Goal: Information Seeking & Learning: Learn about a topic

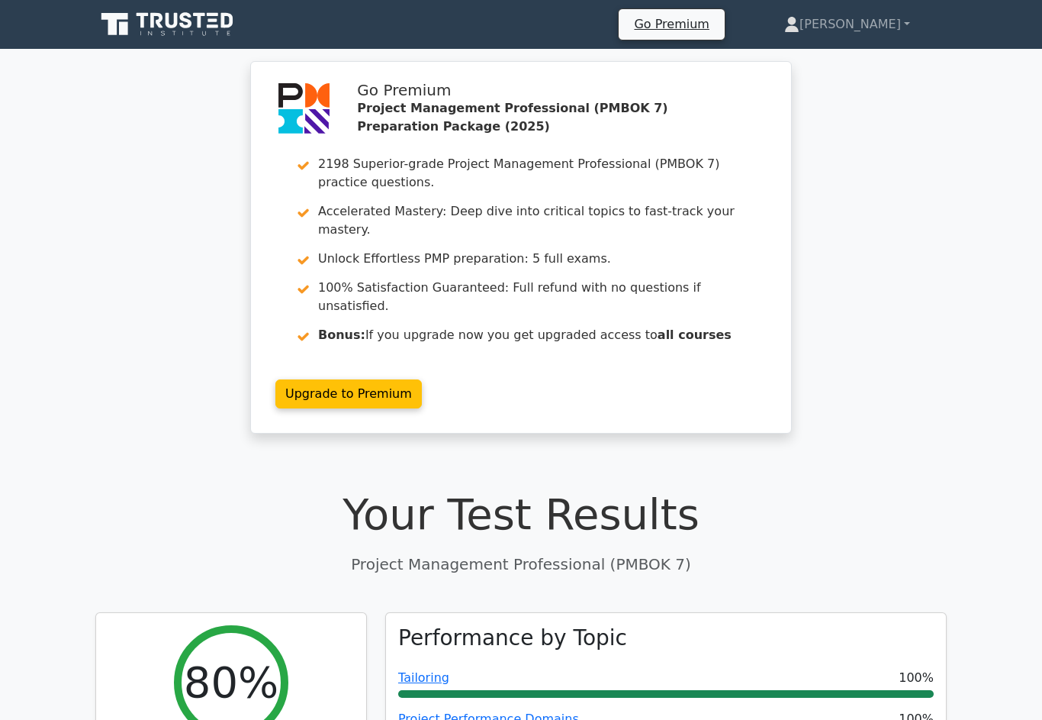
click at [870, 20] on link "[PERSON_NAME]" at bounding box center [847, 24] width 199 height 31
click at [855, 61] on link "Profile" at bounding box center [809, 60] width 121 height 24
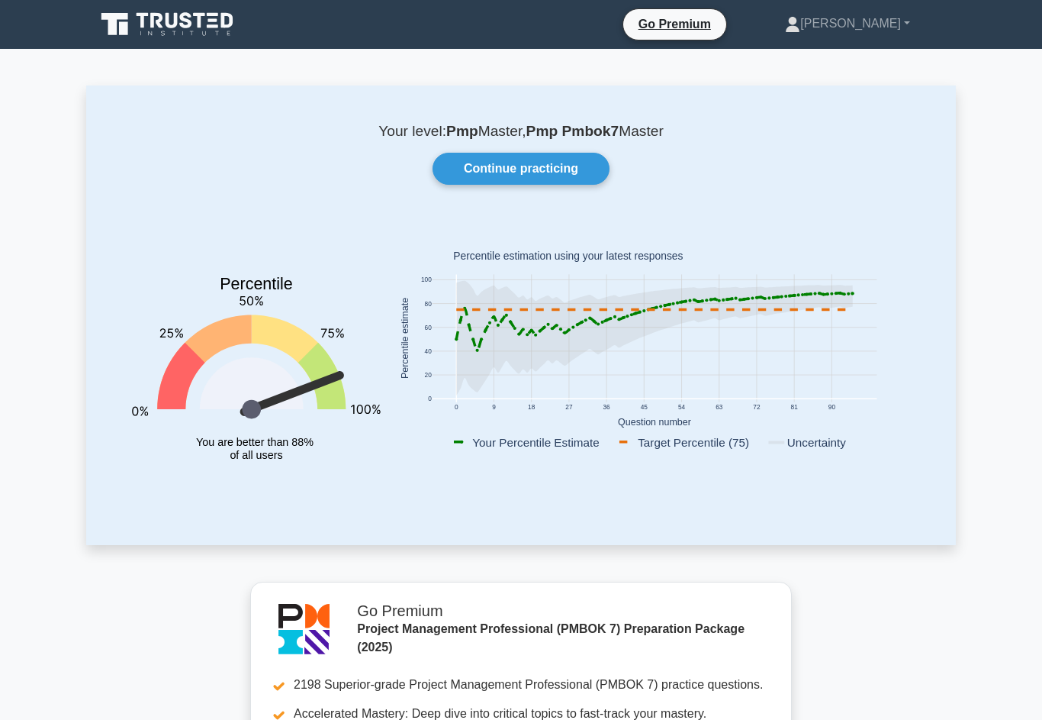
click at [563, 163] on link "Continue practicing" at bounding box center [521, 169] width 177 height 32
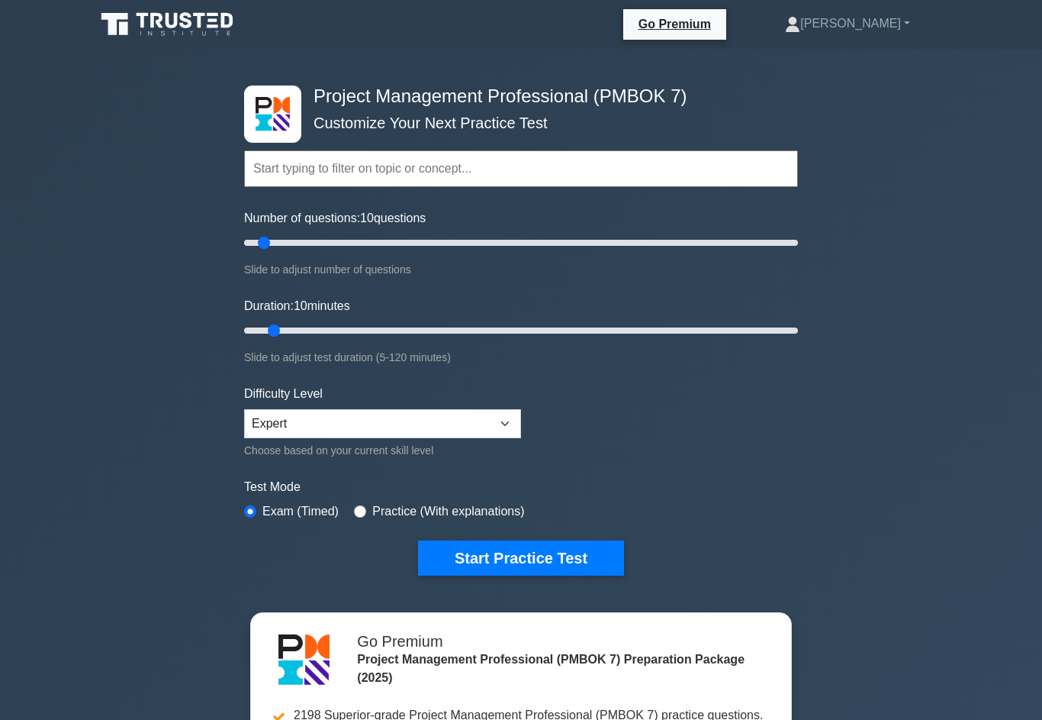
type input "15"
click at [297, 340] on input "Duration: 10 minutes" at bounding box center [521, 330] width 554 height 18
click at [559, 574] on button "Start Practice Test" at bounding box center [521, 557] width 206 height 35
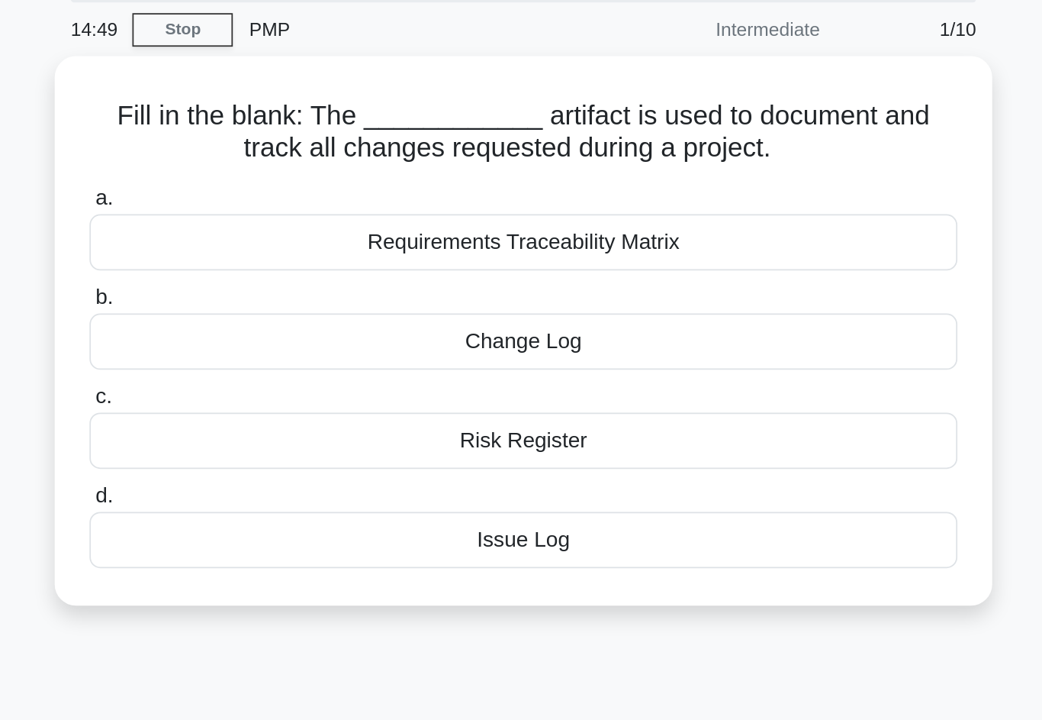
click at [419, 236] on div "Change Log" at bounding box center [521, 252] width 494 height 32
click at [274, 222] on input "b. Change Log" at bounding box center [274, 227] width 0 height 10
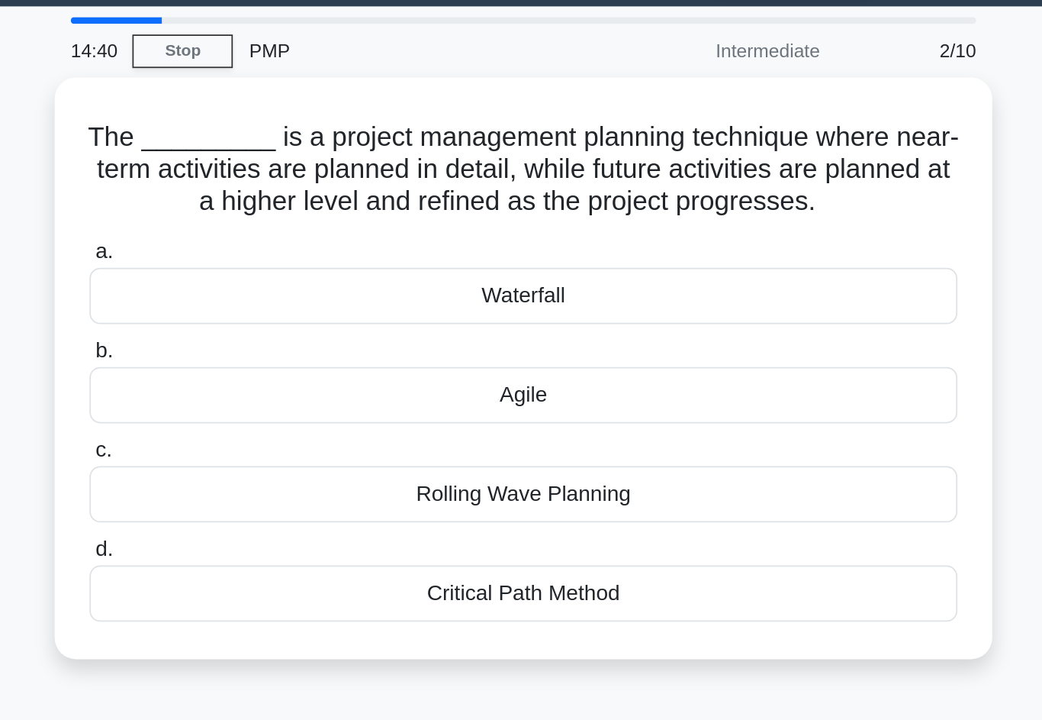
click at [274, 311] on div "Rolling Wave Planning" at bounding box center [521, 327] width 494 height 32
click at [274, 298] on input "c. Rolling Wave Planning" at bounding box center [274, 302] width 0 height 10
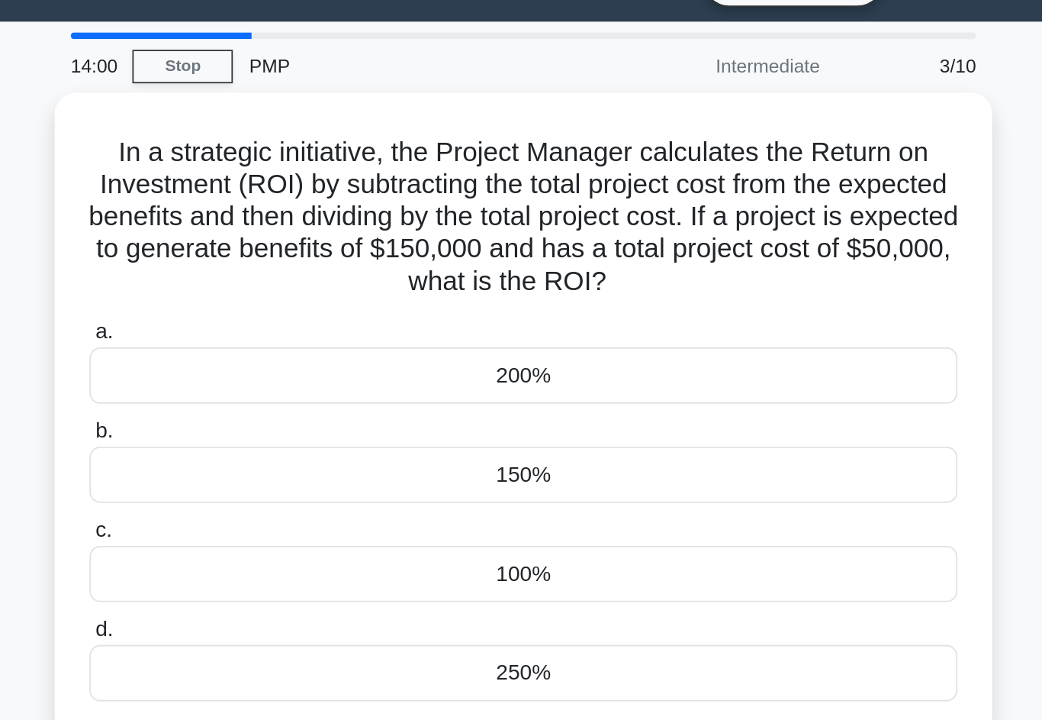
click at [274, 234] on div "200%" at bounding box center [521, 250] width 494 height 32
click at [274, 225] on input "a. 200%" at bounding box center [274, 226] width 0 height 10
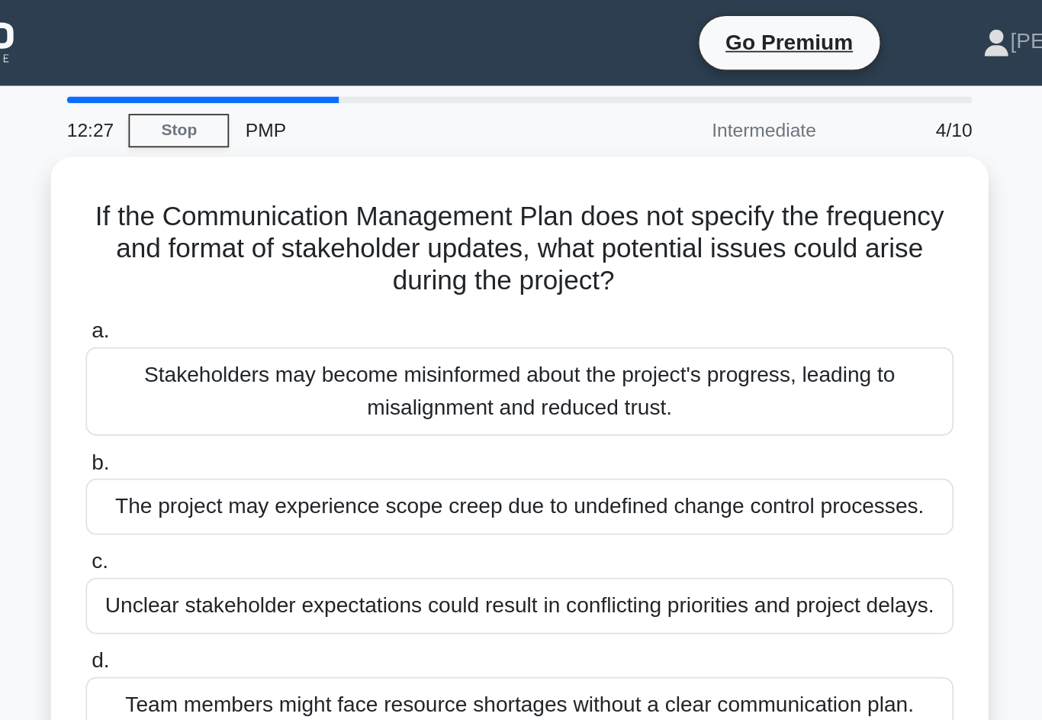
click at [274, 291] on div "The project may experience scope creep due to undefined change control processe…" at bounding box center [521, 288] width 494 height 32
click at [274, 269] on input "b. The project may experience scope creep due to undefined change control proce…" at bounding box center [274, 264] width 0 height 10
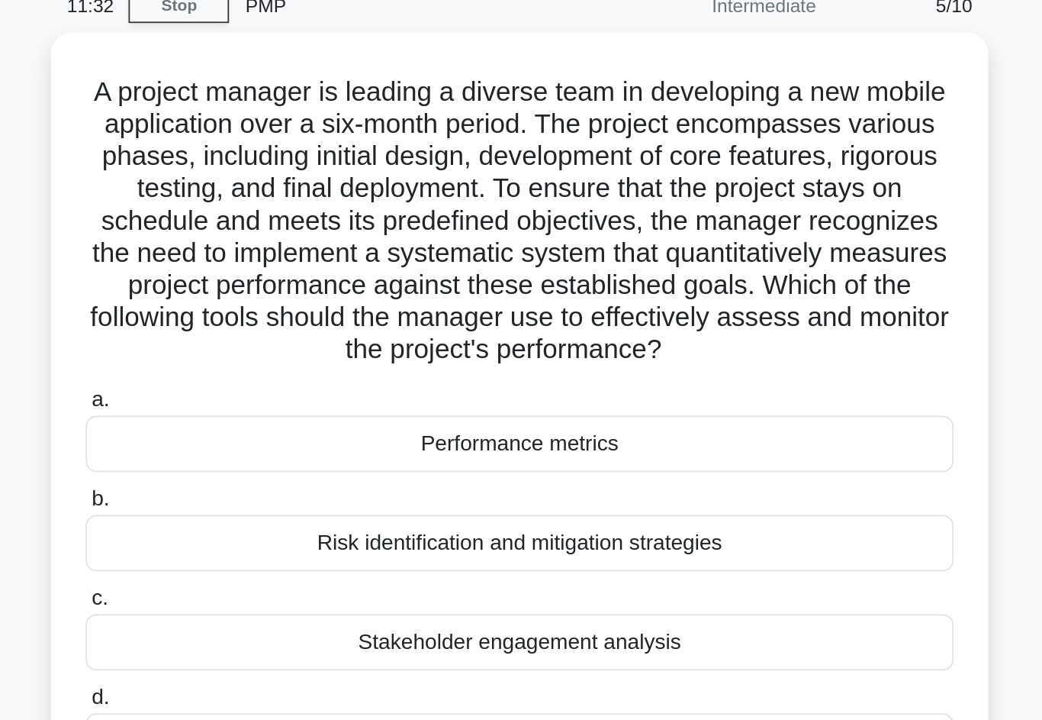
click at [274, 308] on div "Performance metrics" at bounding box center [521, 324] width 494 height 32
click at [274, 294] on input "a. Performance metrics" at bounding box center [274, 299] width 0 height 10
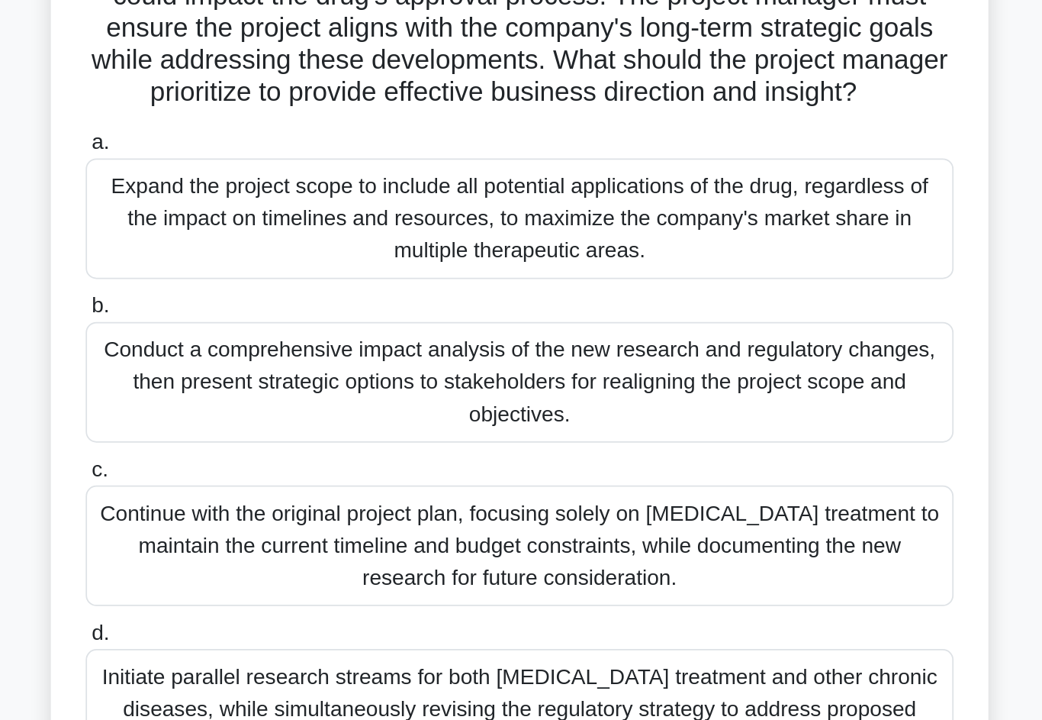
click at [274, 382] on div "Conduct a comprehensive impact analysis of the new research and regulatory chan…" at bounding box center [521, 416] width 494 height 69
click at [274, 369] on input "b. Conduct a comprehensive impact analysis of the new research and regulatory c…" at bounding box center [274, 374] width 0 height 10
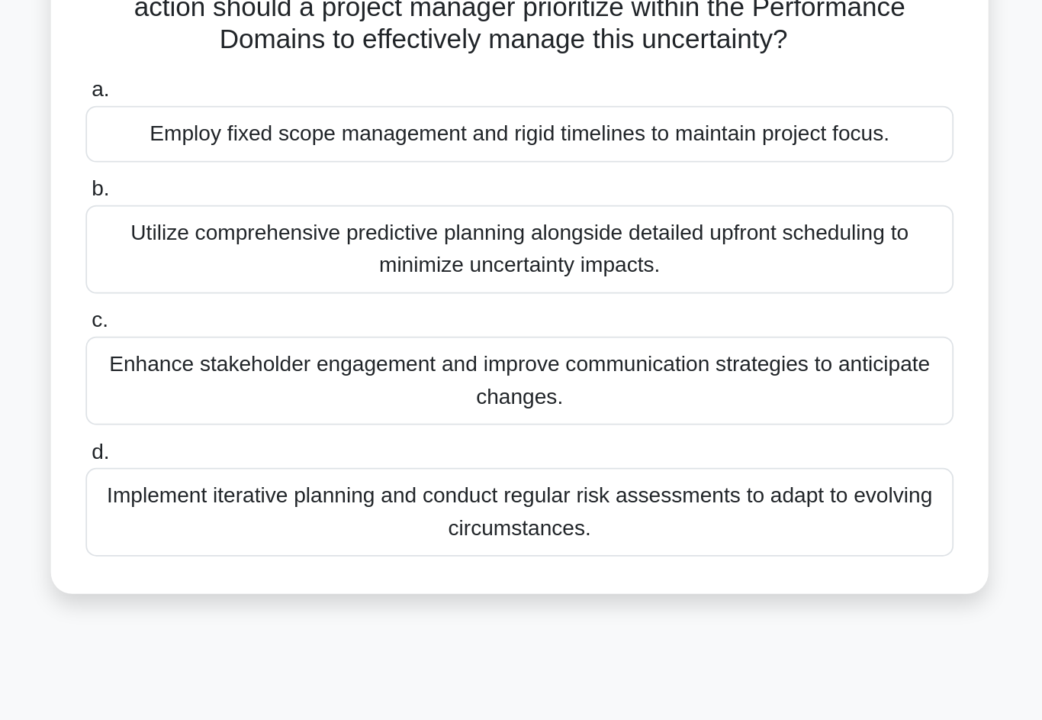
click at [274, 404] on div "Implement iterative planning and conduct regular risk assessments to adapt to e…" at bounding box center [521, 429] width 494 height 50
click at [274, 390] on input "d. Implement iterative planning and conduct regular risk assessments to adapt t…" at bounding box center [274, 395] width 0 height 10
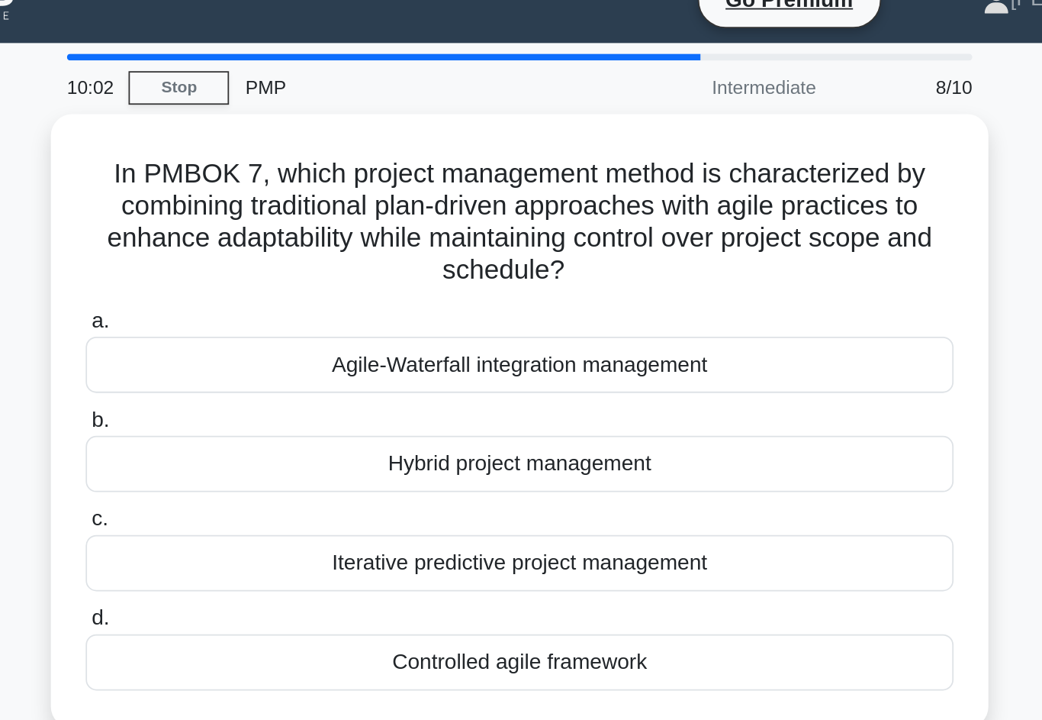
click at [274, 272] on div "Hybrid project management" at bounding box center [521, 288] width 494 height 32
click at [274, 259] on input "b. Hybrid project management" at bounding box center [274, 264] width 0 height 10
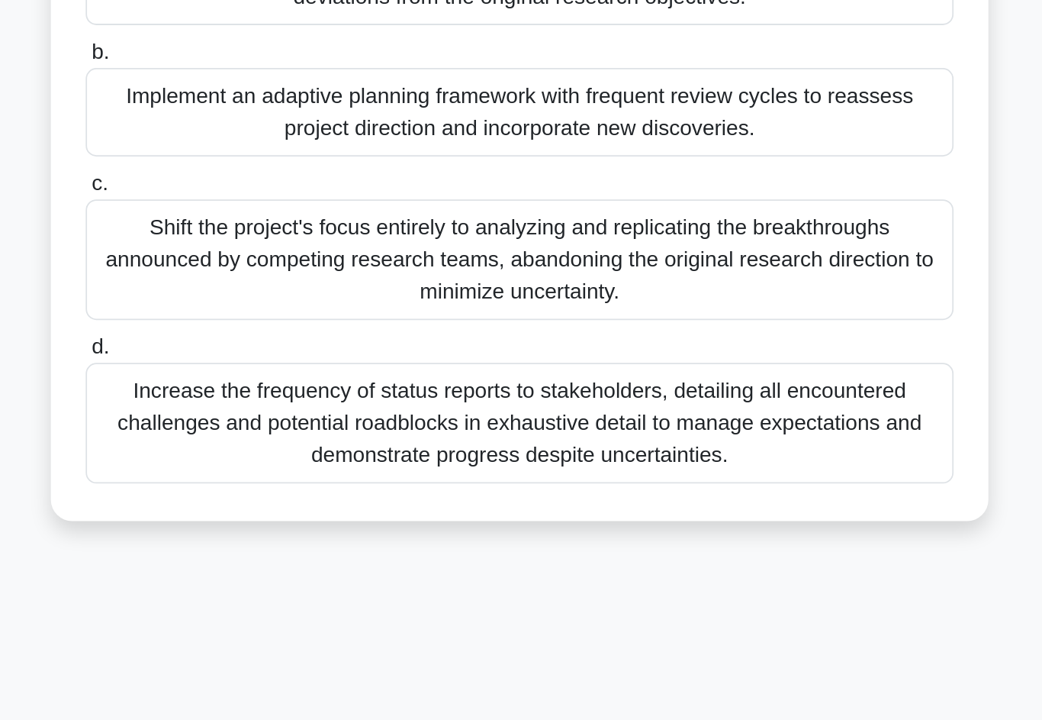
scroll to position [105, 0]
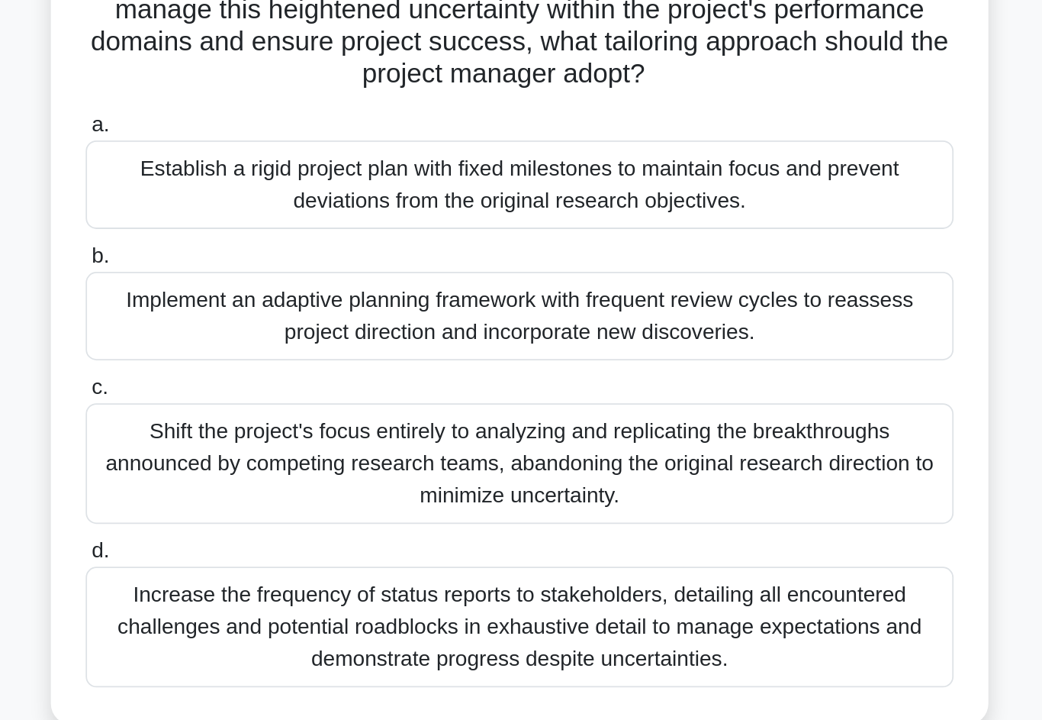
click at [274, 333] on div "Implement an adaptive planning framework with frequent review cycles to reasses…" at bounding box center [521, 358] width 494 height 50
click at [274, 319] on input "b. Implement an adaptive planning framework with frequent review cycles to reas…" at bounding box center [274, 324] width 0 height 10
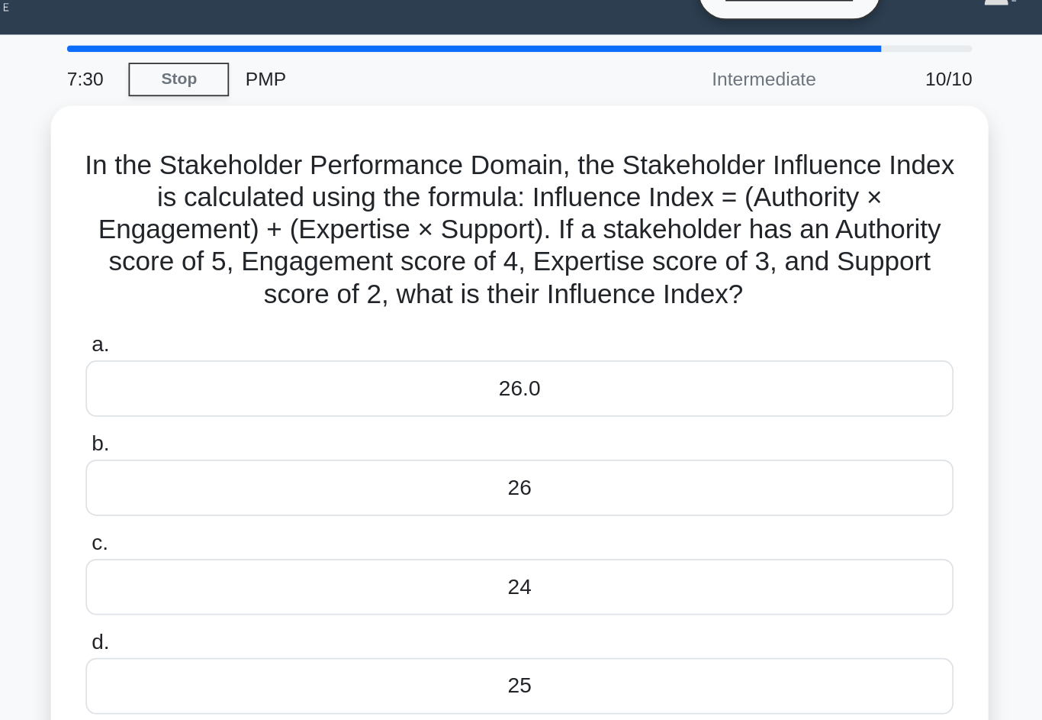
scroll to position [0, 0]
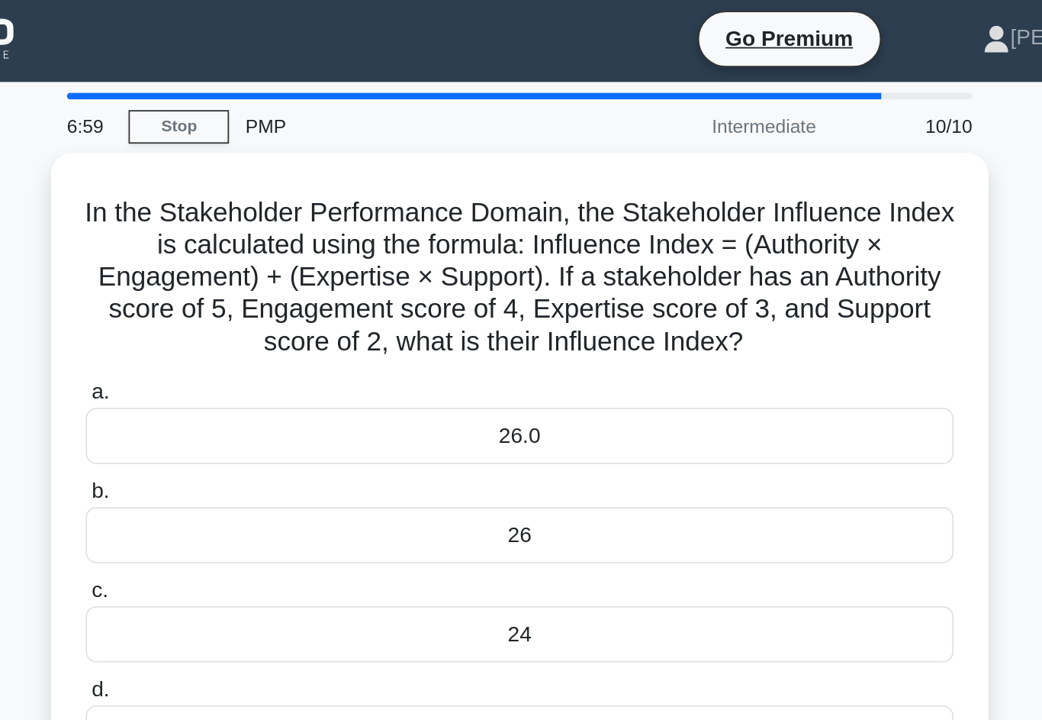
click at [391, 314] on div "26" at bounding box center [521, 307] width 494 height 32
click at [274, 287] on input "b. 26" at bounding box center [274, 282] width 0 height 10
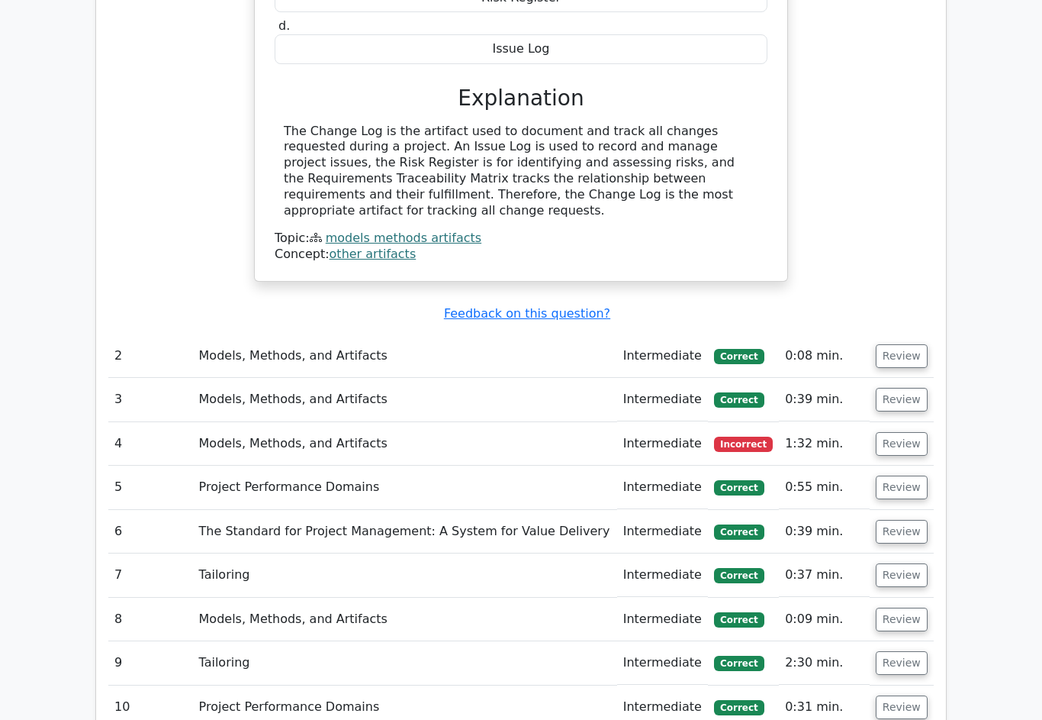
scroll to position [1375, 0]
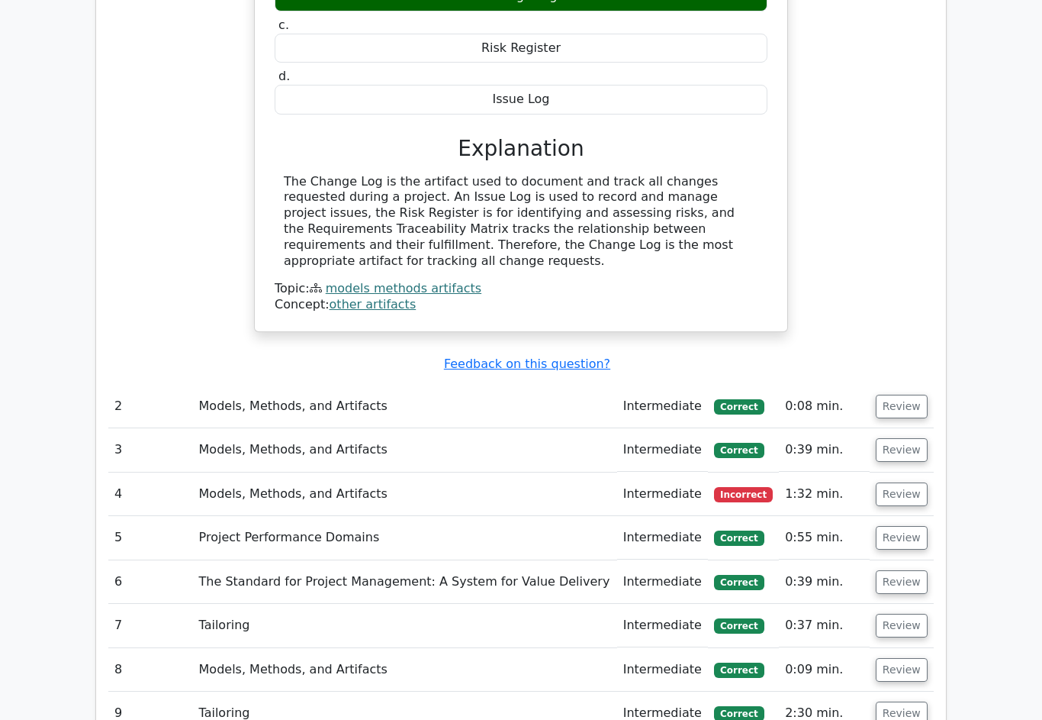
click at [904, 482] on button "Review" at bounding box center [902, 494] width 52 height 24
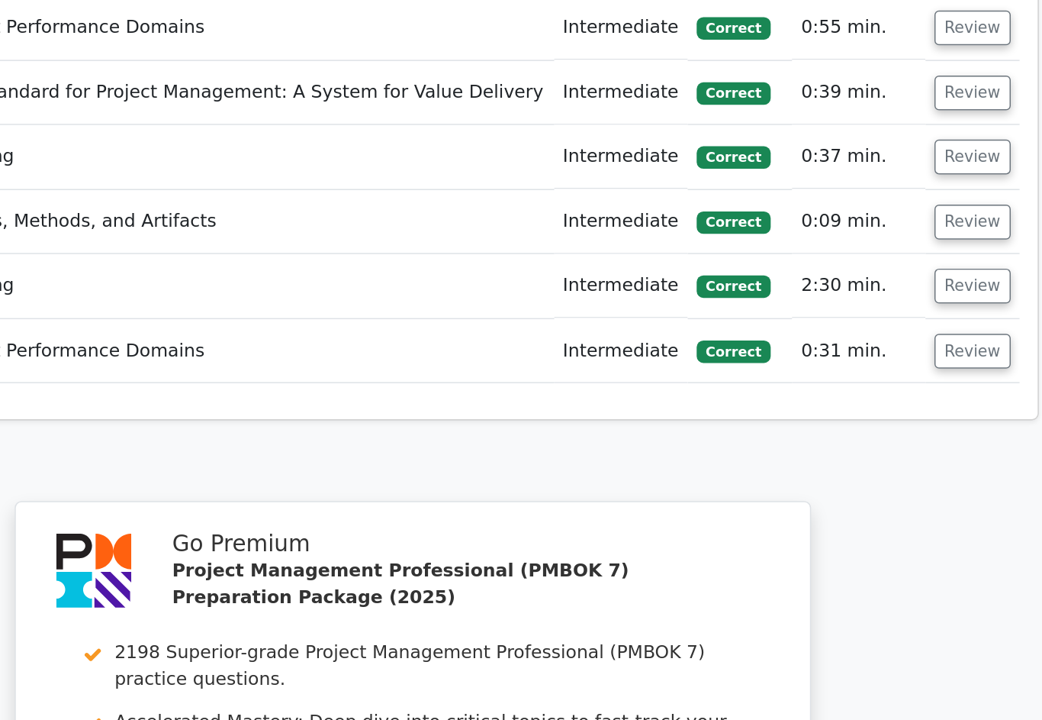
scroll to position [2428, 0]
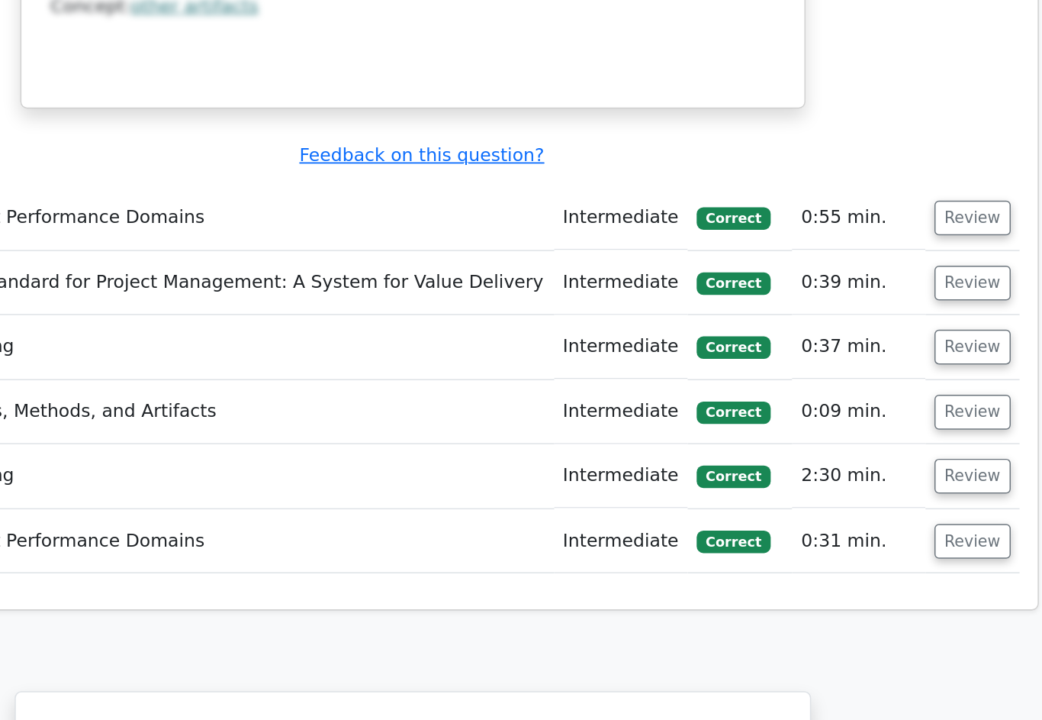
click at [876, 346] on button "Review" at bounding box center [902, 358] width 52 height 24
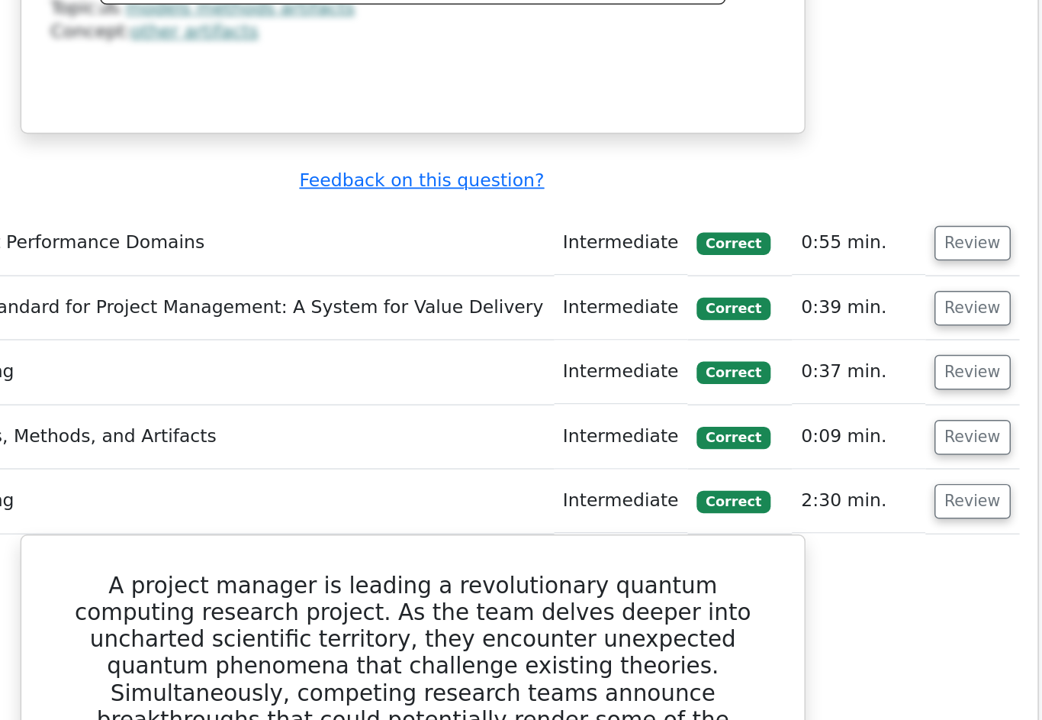
scroll to position [2417, 0]
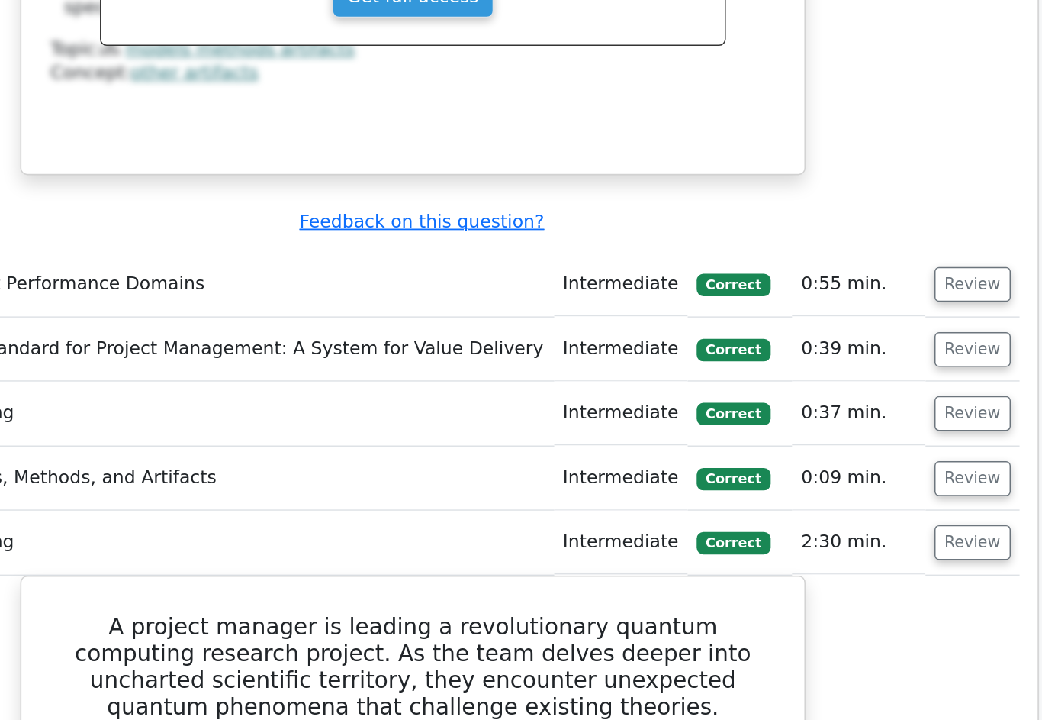
click at [876, 357] on button "Review" at bounding box center [902, 369] width 52 height 24
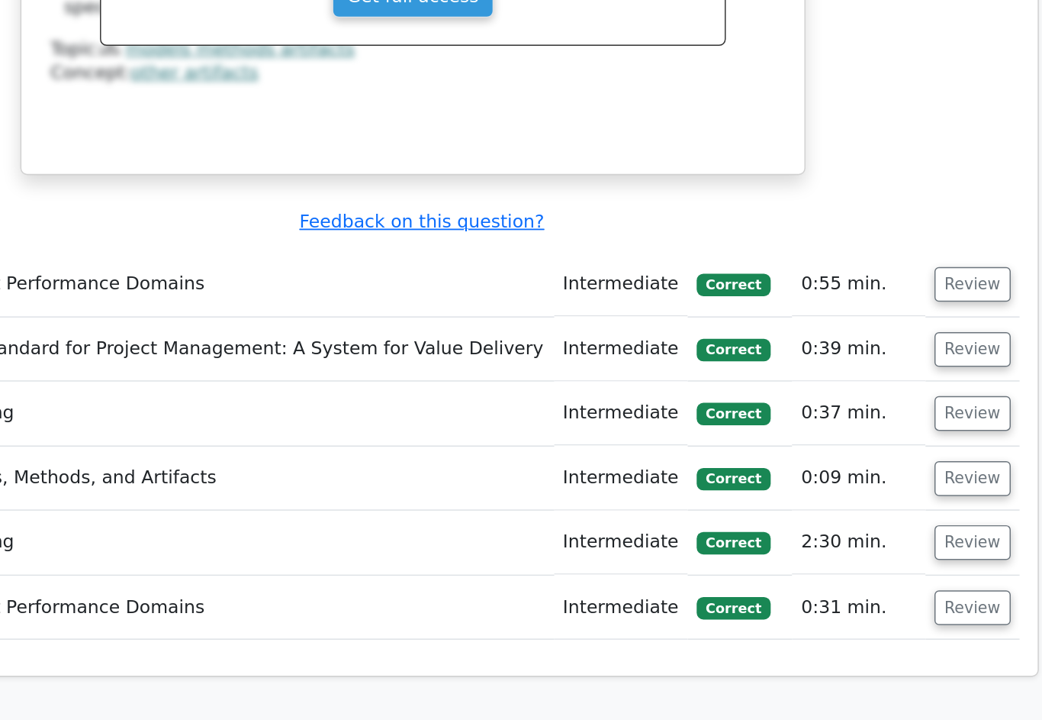
click at [876, 314] on button "Review" at bounding box center [902, 326] width 52 height 24
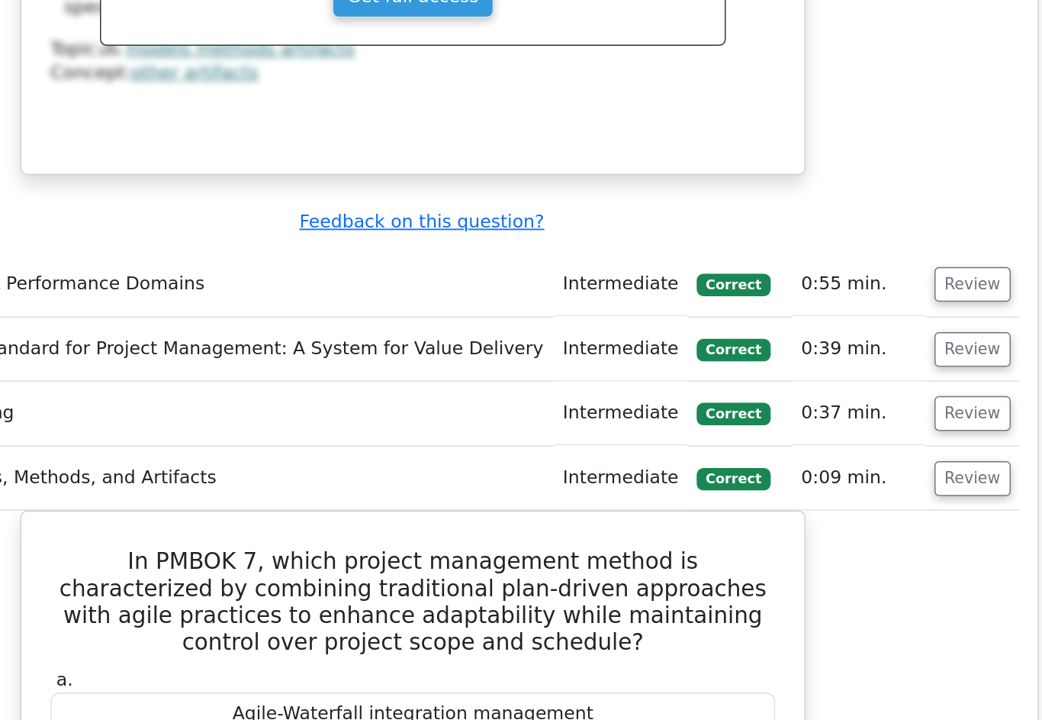
click at [876, 314] on button "Review" at bounding box center [902, 326] width 52 height 24
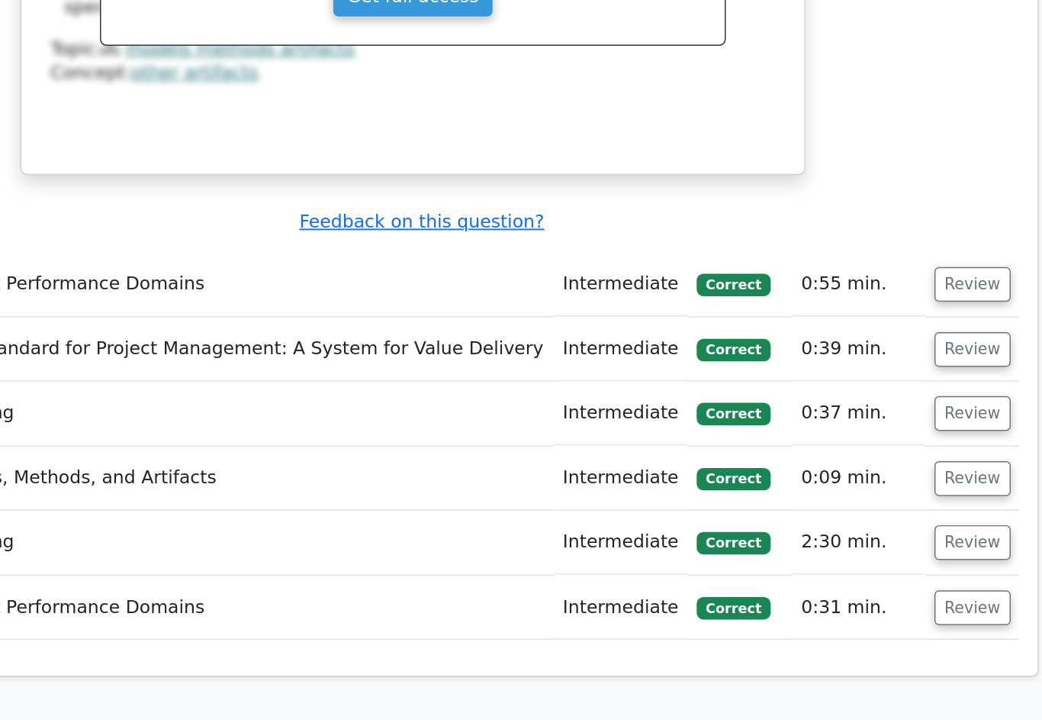
click at [876, 269] on button "Review" at bounding box center [902, 281] width 52 height 24
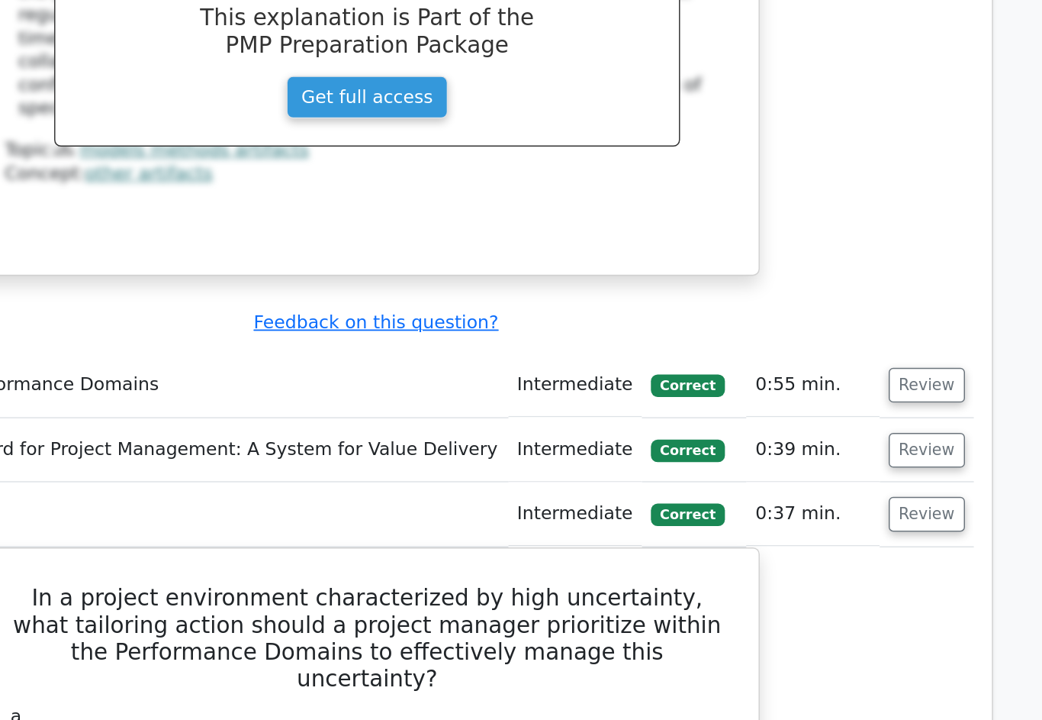
scroll to position [2346, 0]
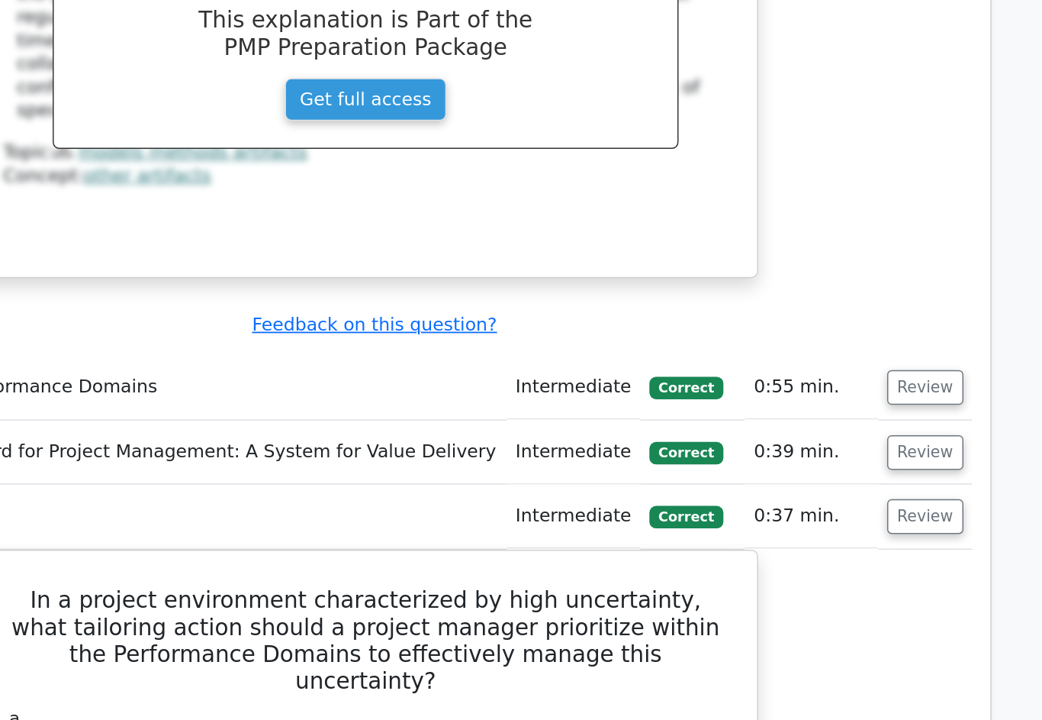
click at [876, 340] on button "Review" at bounding box center [902, 352] width 52 height 24
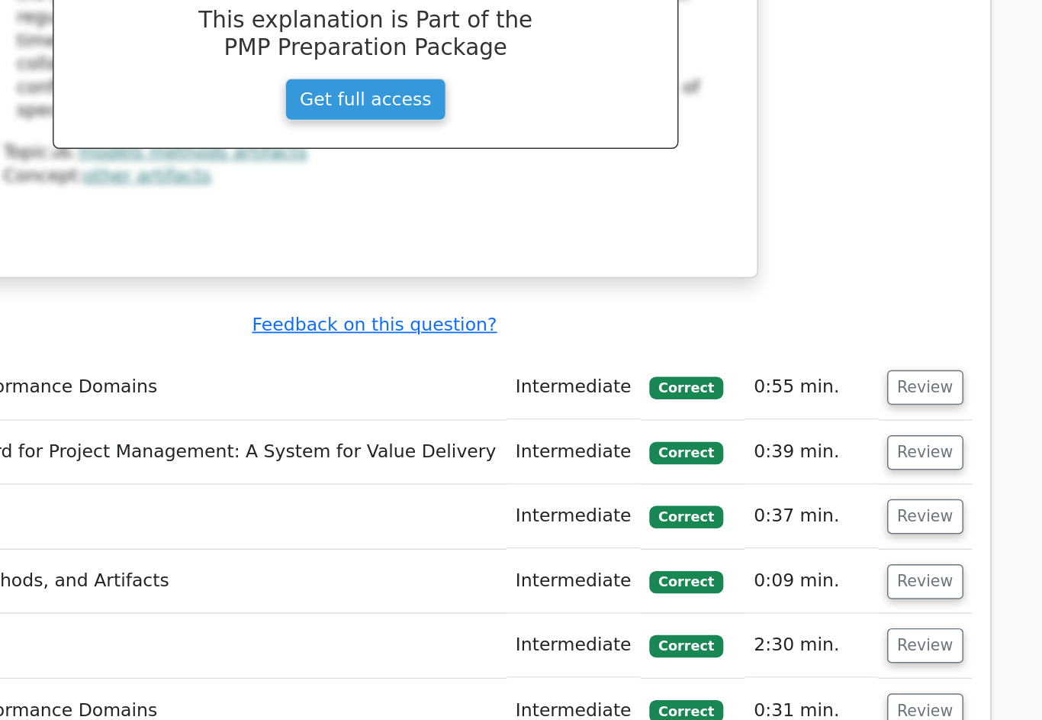
click at [876, 296] on button "Review" at bounding box center [902, 308] width 52 height 24
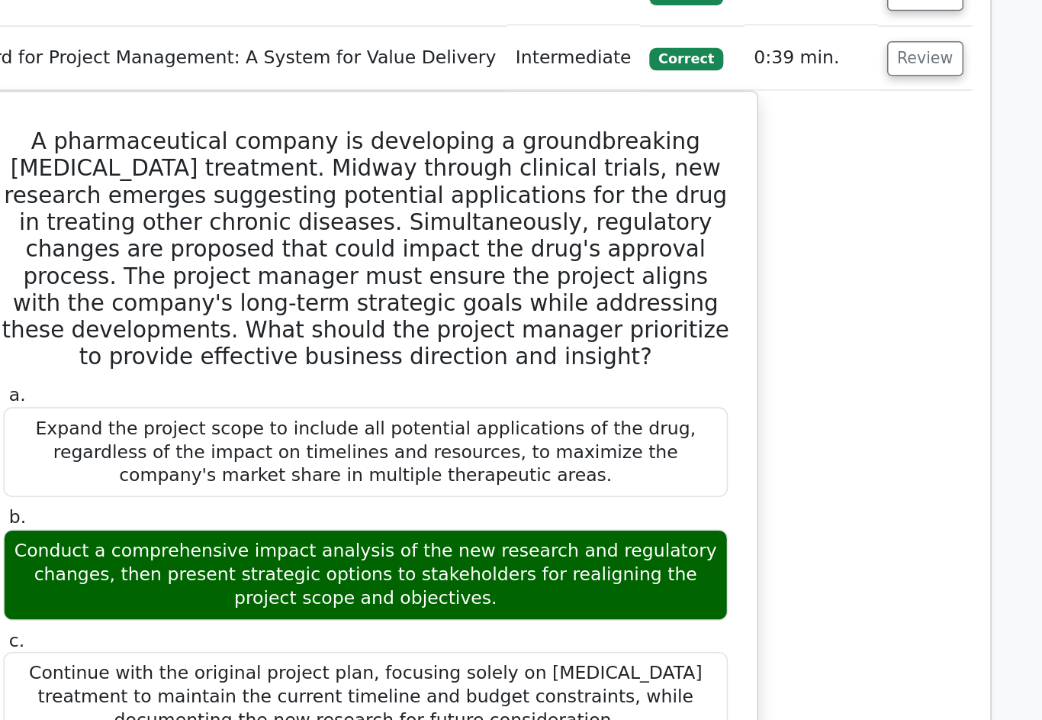
scroll to position [2410, 0]
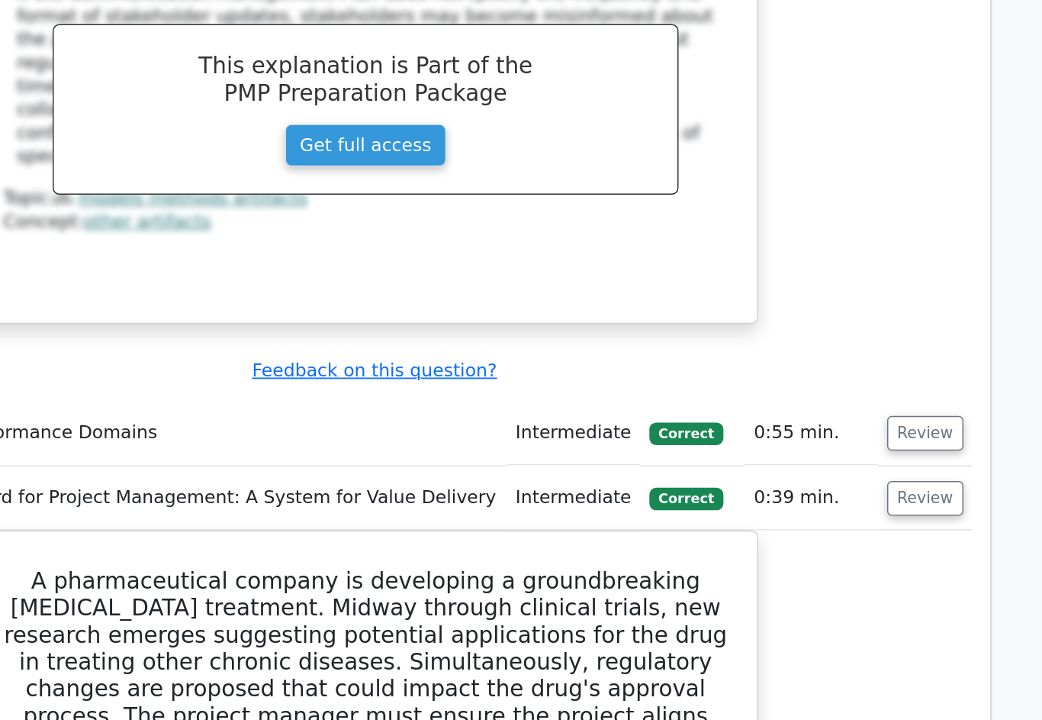
click at [876, 282] on button "Review" at bounding box center [902, 294] width 52 height 24
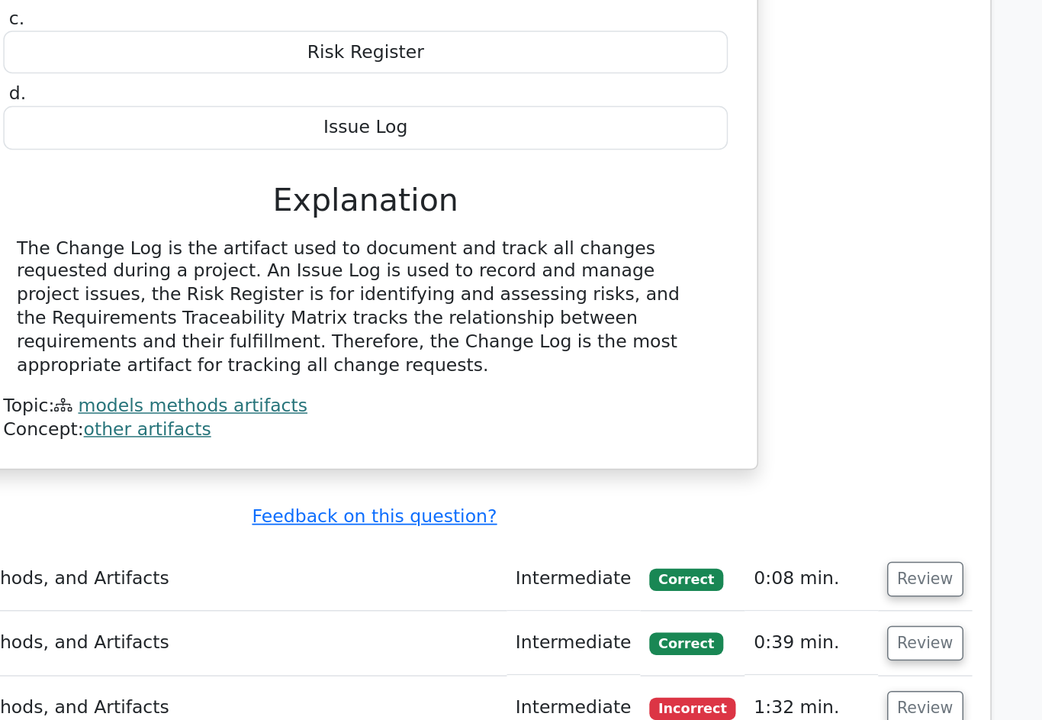
scroll to position [1301, 0]
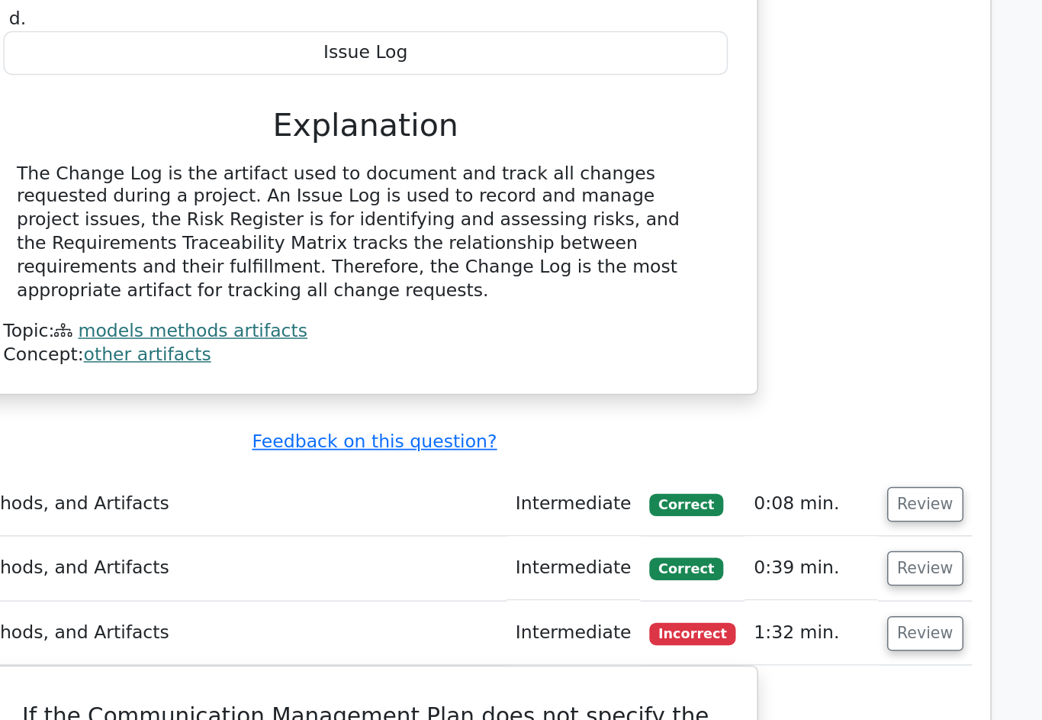
click at [876, 512] on button "Review" at bounding box center [902, 524] width 52 height 24
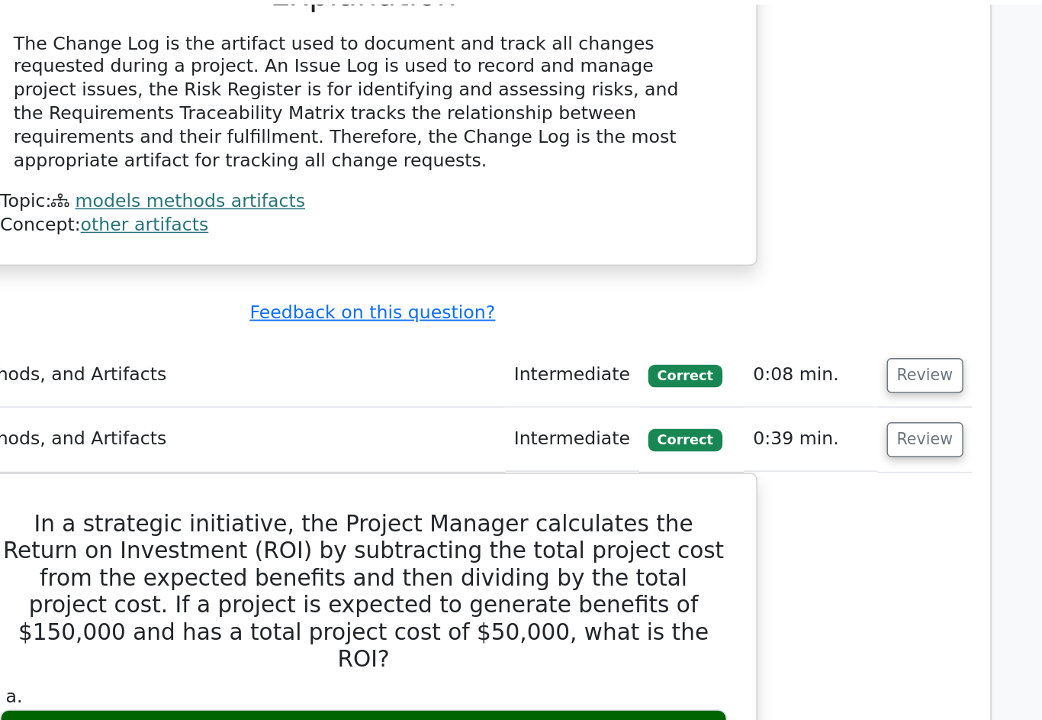
scroll to position [1477, 0]
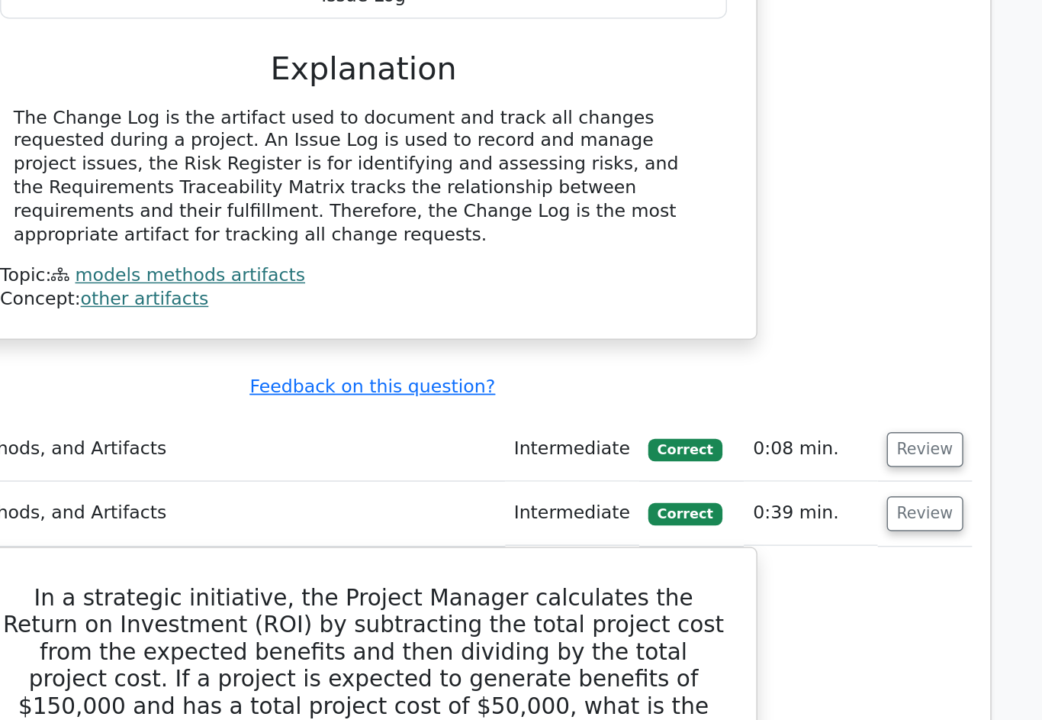
click at [876, 293] on button "Review" at bounding box center [902, 305] width 52 height 24
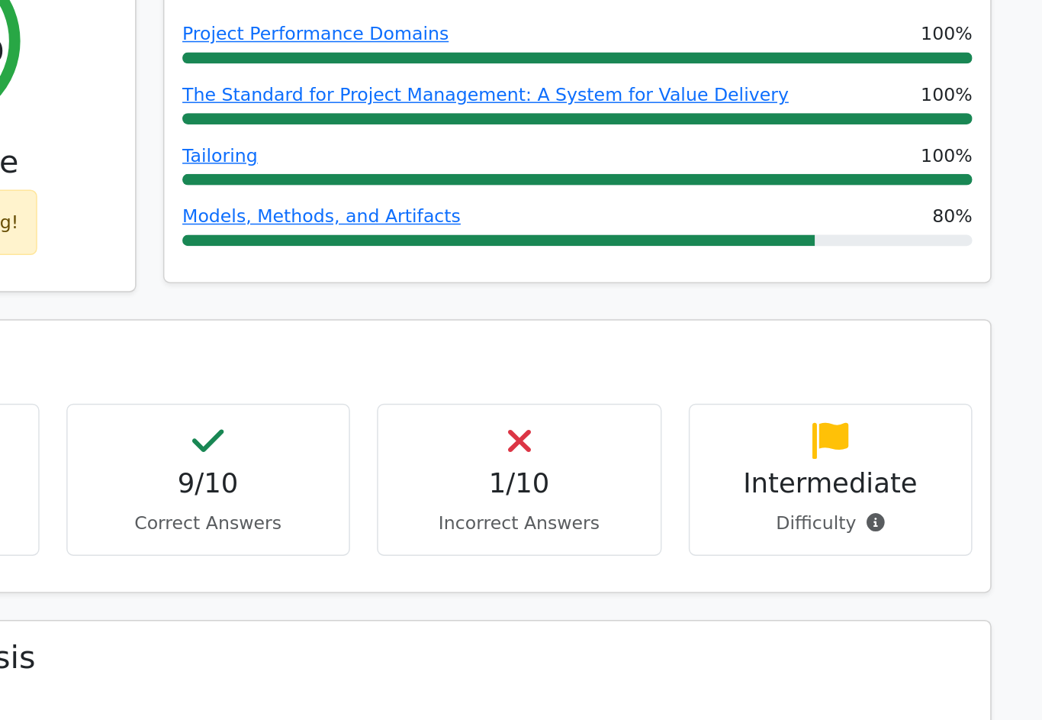
scroll to position [655, 0]
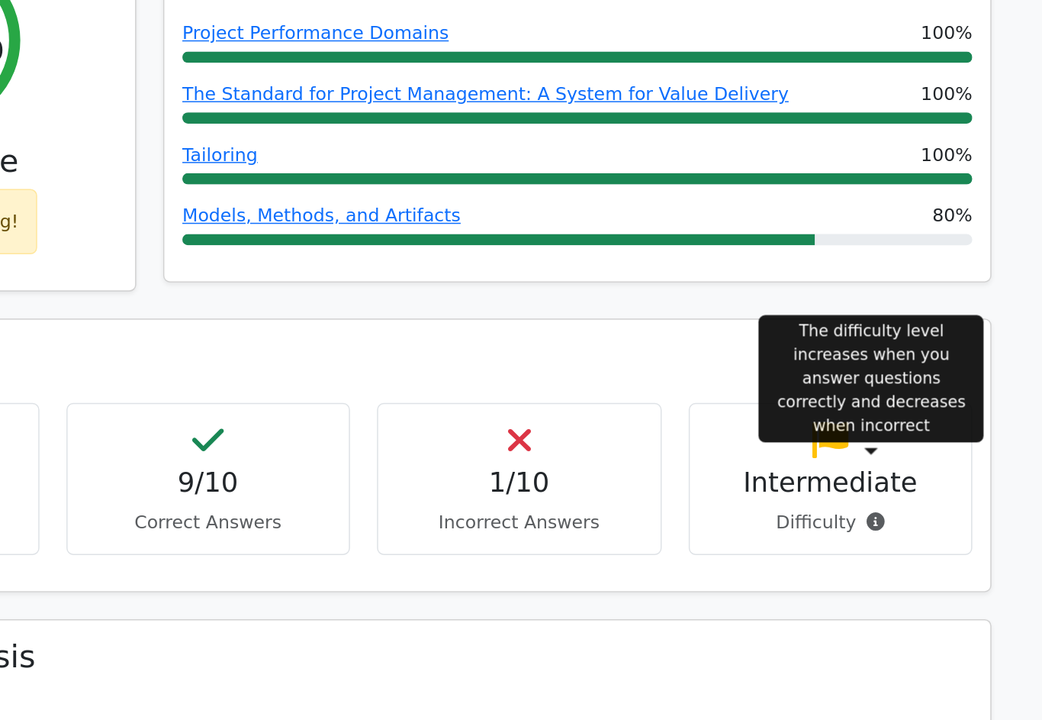
click at [862, 347] on icon at bounding box center [868, 353] width 12 height 12
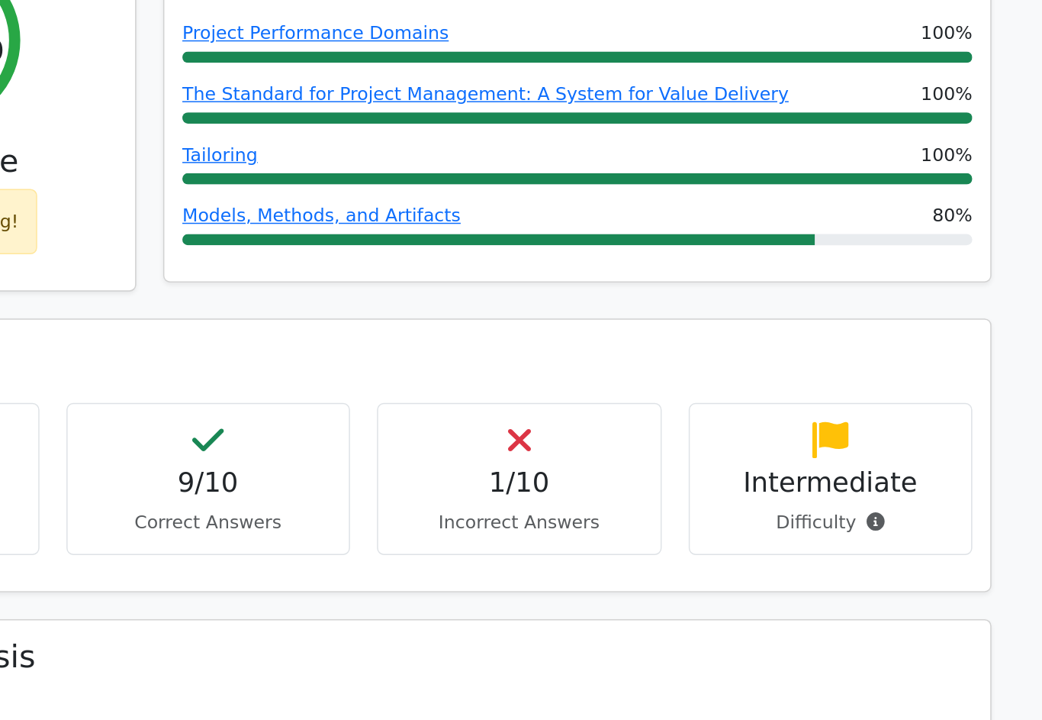
click at [755, 345] on p "Difficulty" at bounding box center [838, 354] width 167 height 18
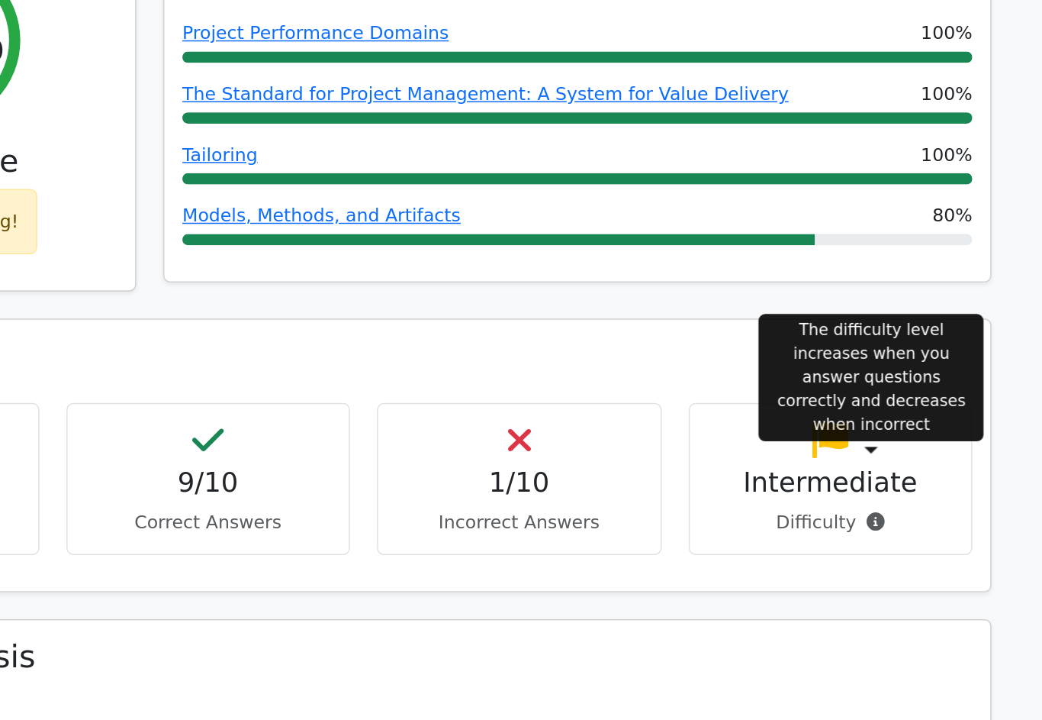
click at [861, 304] on div at bounding box center [866, 306] width 10 height 5
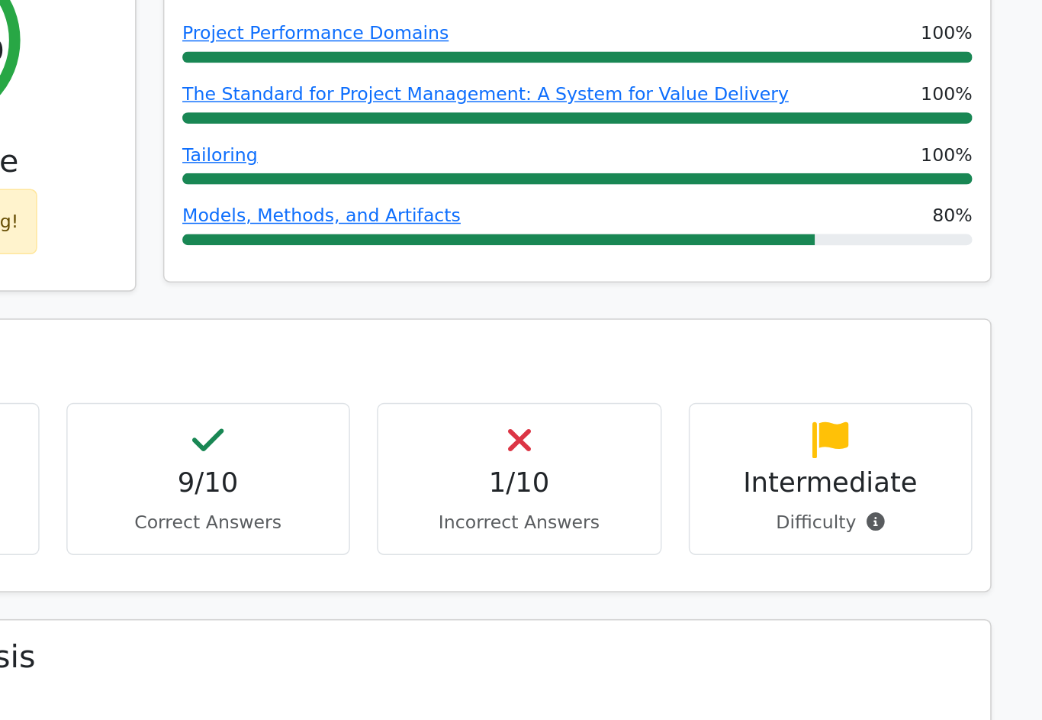
click at [862, 347] on icon at bounding box center [868, 353] width 12 height 12
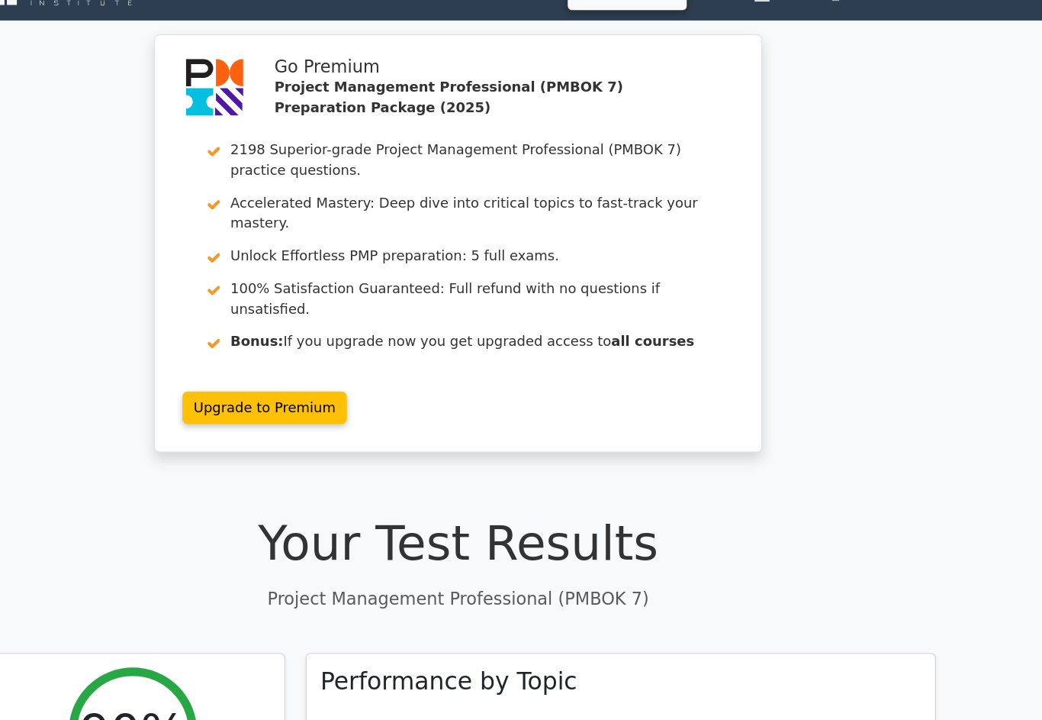
scroll to position [0, 0]
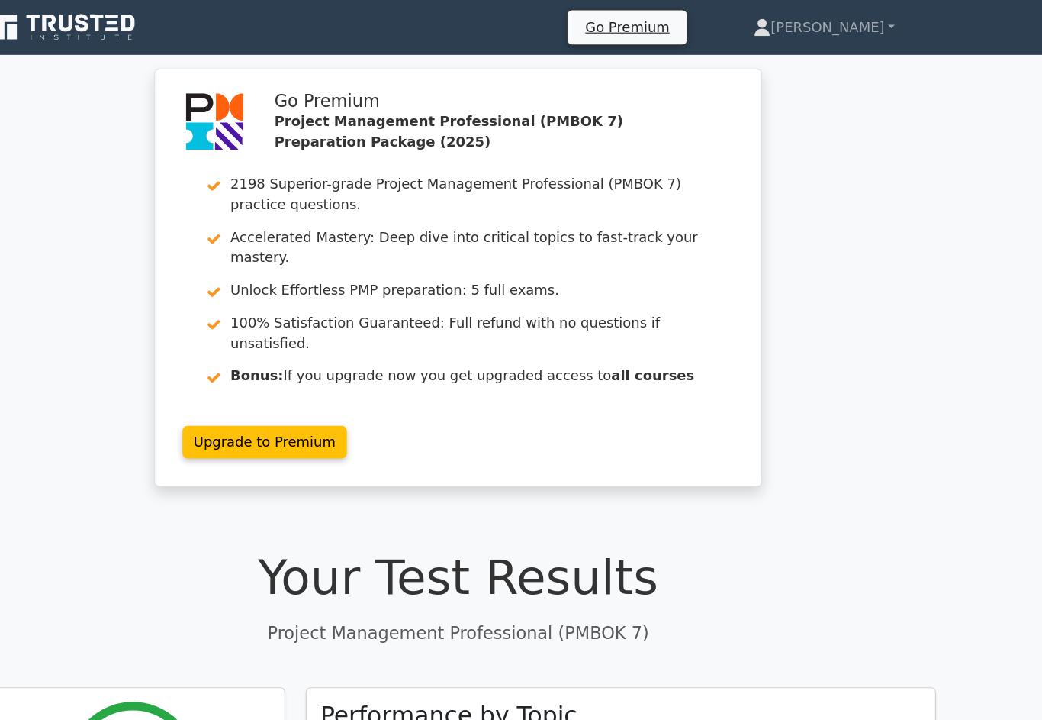
click at [756, 29] on link "[PERSON_NAME]" at bounding box center [847, 24] width 199 height 31
click at [749, 52] on link "Profile" at bounding box center [809, 60] width 121 height 24
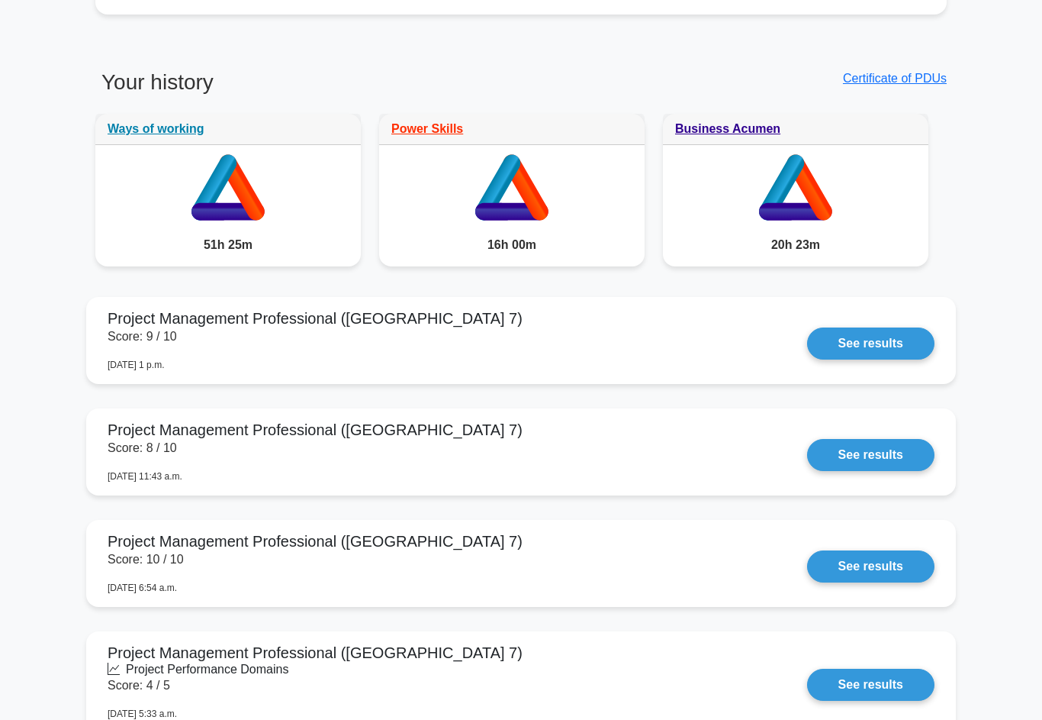
scroll to position [1052, 0]
